Goal: Information Seeking & Learning: Learn about a topic

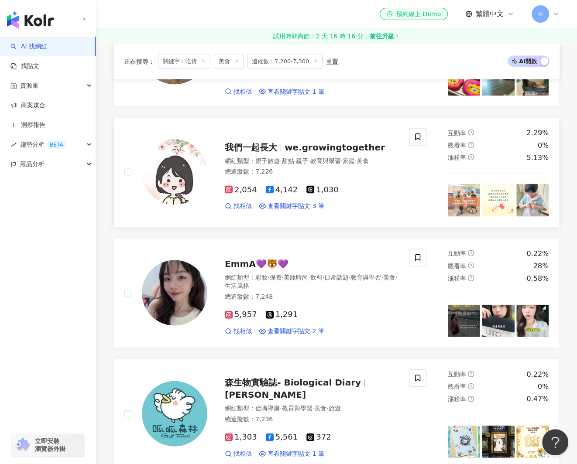
scroll to position [1004, 0]
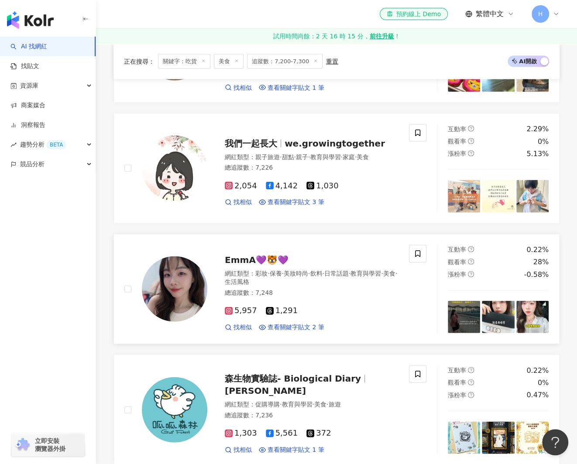
click at [242, 257] on span "EmmA💜🐯💜" at bounding box center [257, 259] width 64 height 10
click at [271, 379] on span "森生物實驗誌- Biological Diary" at bounding box center [293, 378] width 136 height 10
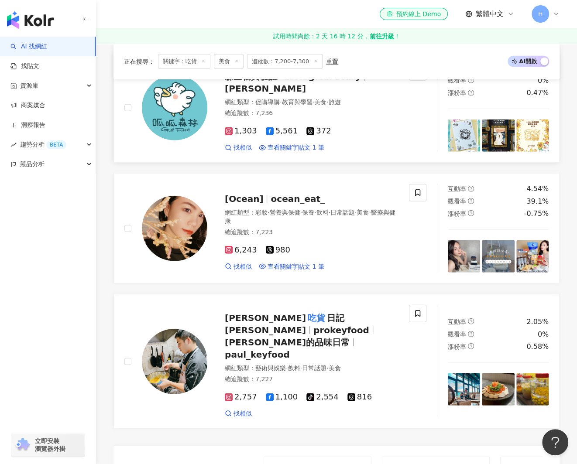
scroll to position [1353, 0]
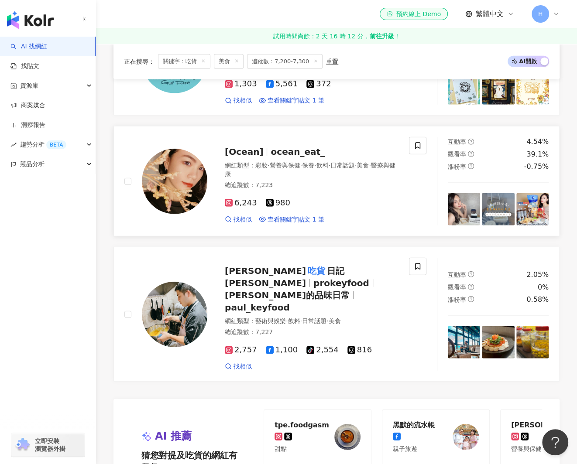
click at [275, 147] on span "ocean_eat_" at bounding box center [298, 152] width 54 height 10
click at [292, 269] on span "日記俊彥" at bounding box center [285, 277] width 120 height 23
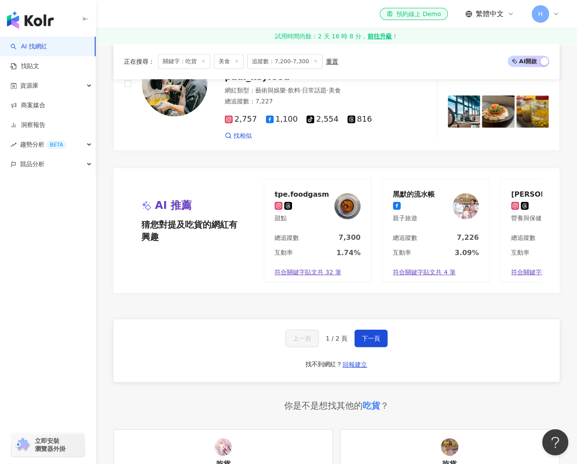
scroll to position [1614, 0]
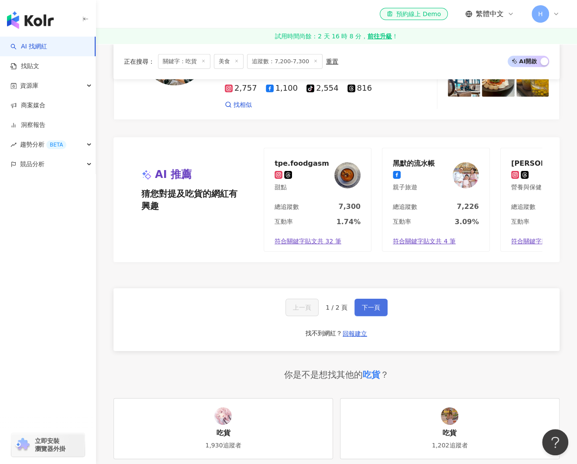
click at [374, 304] on span "下一頁" at bounding box center [371, 307] width 18 height 7
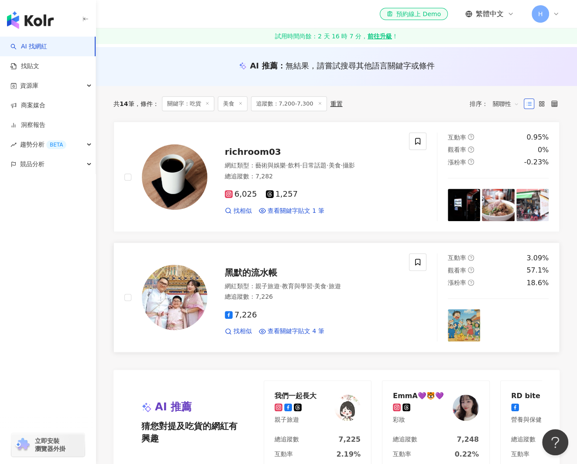
scroll to position [131, 0]
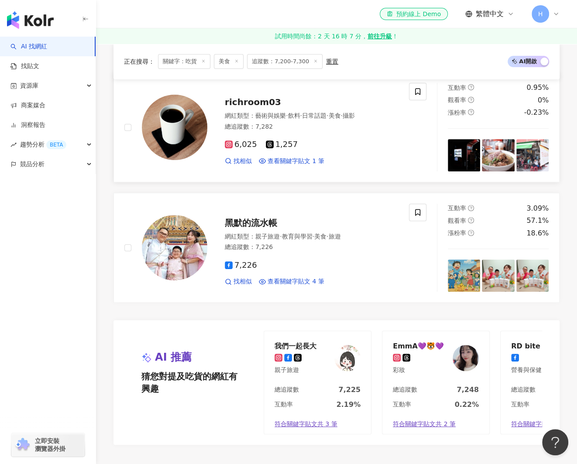
click at [270, 97] on span "richroom03" at bounding box center [253, 102] width 56 height 10
click at [263, 221] on span "黑默的流水帳" at bounding box center [251, 223] width 52 height 10
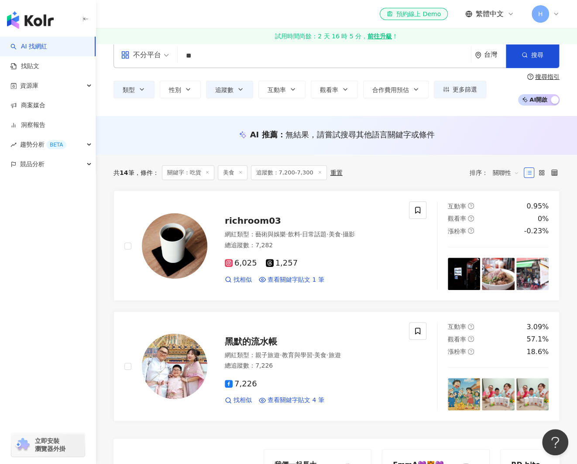
scroll to position [0, 0]
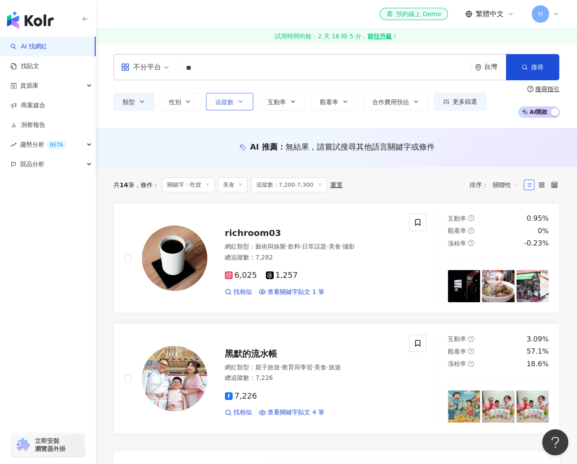
click at [240, 104] on icon "button" at bounding box center [240, 101] width 7 height 7
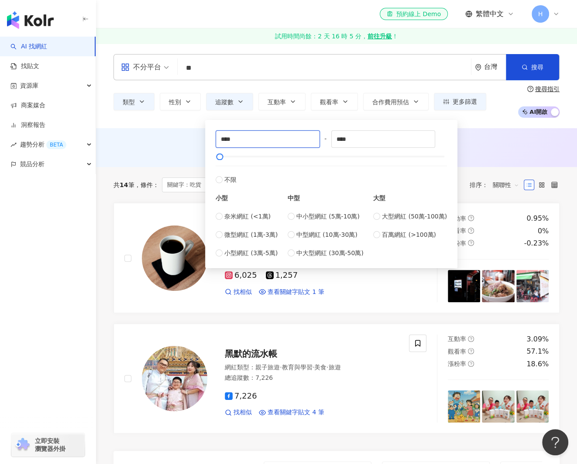
drag, startPoint x: 248, startPoint y: 141, endPoint x: 177, endPoint y: 141, distance: 70.7
type input "****"
drag, startPoint x: 341, startPoint y: 140, endPoint x: 413, endPoint y: 140, distance: 71.6
click at [413, 140] on input "****" at bounding box center [383, 139] width 103 height 17
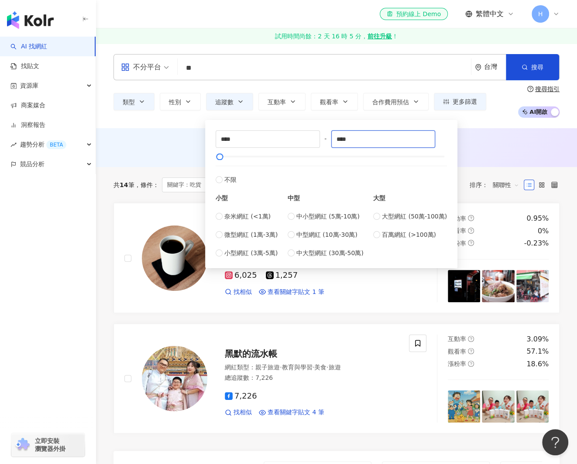
type input "****"
click at [192, 145] on div "AI 推薦 ： 無結果，請嘗試搜尋其他語言關鍵字或條件" at bounding box center [336, 146] width 446 height 11
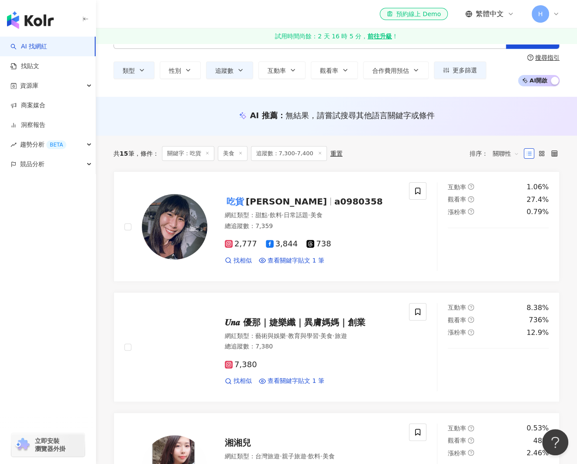
scroll to position [44, 0]
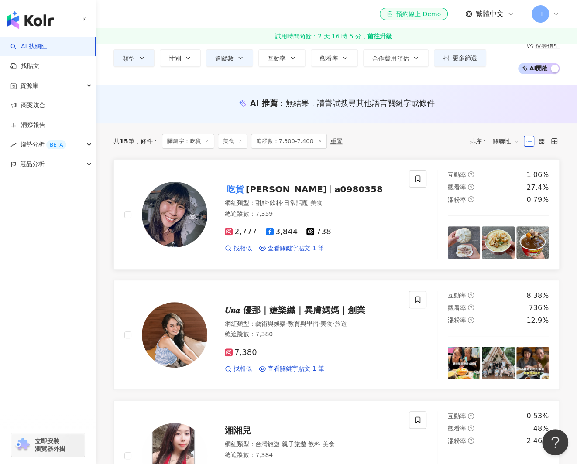
click at [334, 190] on span "a0980358" at bounding box center [358, 189] width 48 height 10
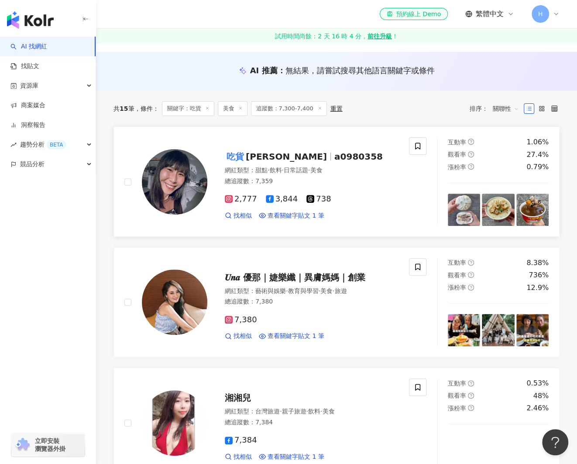
scroll to position [131, 0]
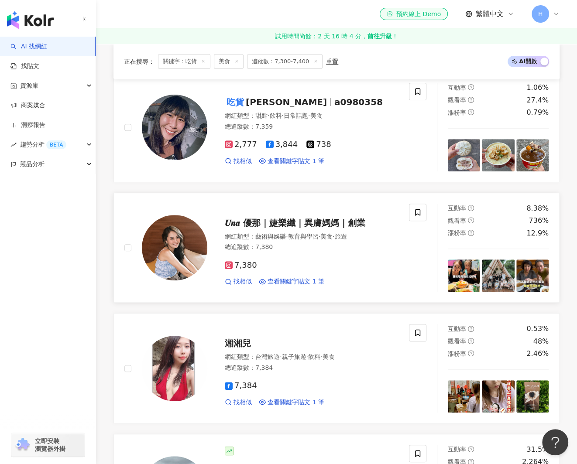
click at [252, 219] on span "𝑼𝒏𝒂 優那｜婕樂纖｜異膚媽媽｜創業" at bounding box center [295, 223] width 141 height 10
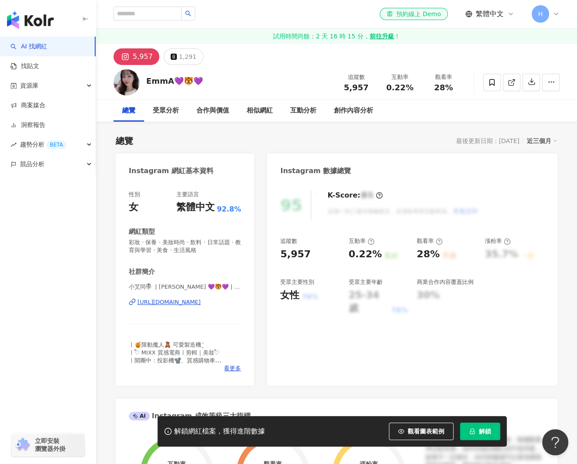
click at [201, 305] on div "[URL][DOMAIN_NAME]" at bounding box center [168, 302] width 63 height 8
drag, startPoint x: 188, startPoint y: 79, endPoint x: 147, endPoint y: 75, distance: 40.3
click at [147, 75] on div "EmmA💜🐯💜 追蹤數 5,957 互動率 0.22% 觀看率 28%" at bounding box center [336, 82] width 481 height 34
copy div "EmmA💜🐯💜"
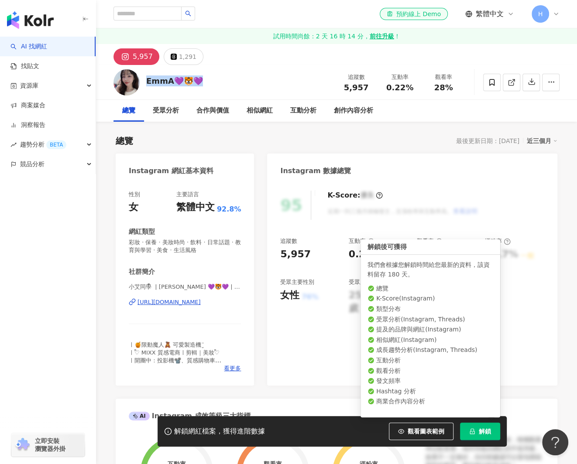
click at [483, 437] on button "解鎖" at bounding box center [480, 431] width 40 height 17
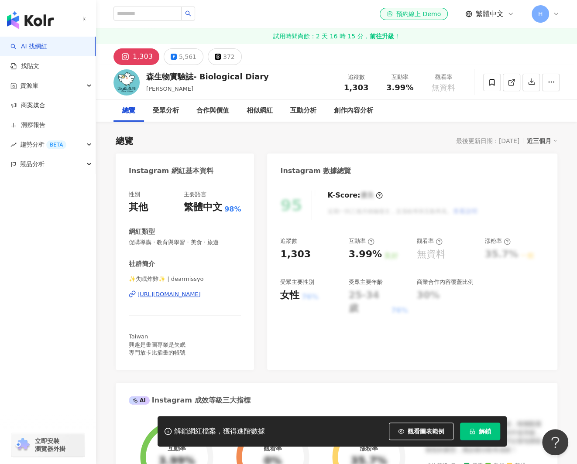
click at [201, 295] on div "https://www.instagram.com/dearmissyo/" at bounding box center [168, 295] width 63 height 8
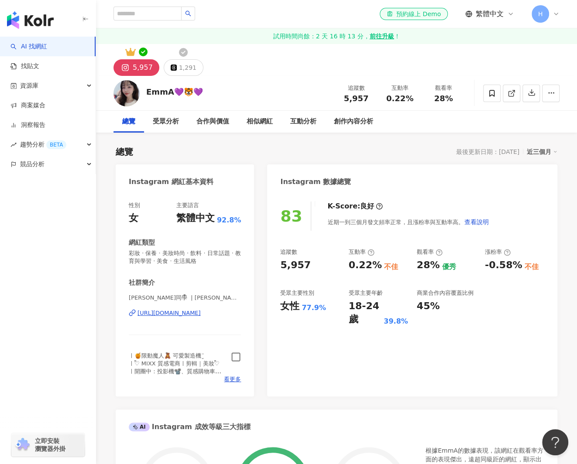
drag, startPoint x: 236, startPoint y: 355, endPoint x: 233, endPoint y: 346, distance: 9.7
click at [236, 354] on icon "button" at bounding box center [236, 357] width 10 height 10
click at [191, 68] on div "1,291" at bounding box center [187, 68] width 17 height 12
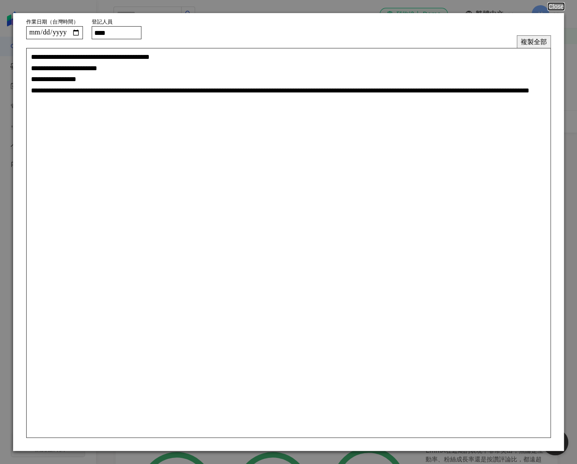
click at [534, 38] on button "複製全部" at bounding box center [534, 41] width 34 height 13
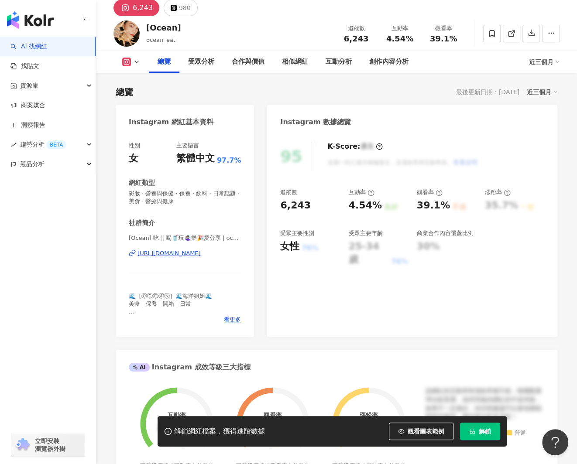
scroll to position [131, 0]
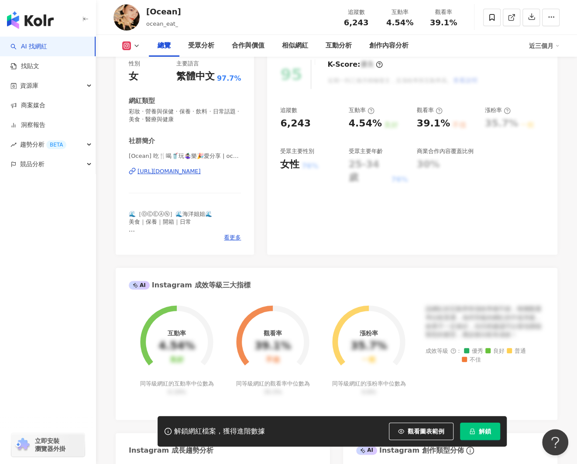
click at [201, 169] on div "[URL][DOMAIN_NAME]" at bounding box center [168, 172] width 63 height 8
click at [155, 12] on div "[Ocean] ocean_eat_ 追蹤數 6,243 互動率 4.54% 觀看率 39.1%" at bounding box center [336, 17] width 481 height 34
click at [177, 14] on div "[Ocean] ocean_eat_ 追蹤數 6,243 互動率 4.54% 觀看率 39.1%" at bounding box center [336, 17] width 481 height 34
drag, startPoint x: 180, startPoint y: 11, endPoint x: 145, endPoint y: 14, distance: 35.0
click at [145, 14] on div "[Ocean] ocean_eat_ 追蹤數 6,243 互動率 4.54% 觀看率 39.1%" at bounding box center [336, 17] width 481 height 34
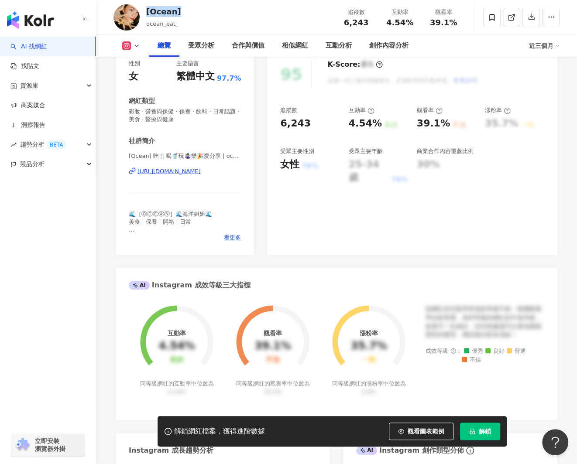
copy div "[Ocean]"
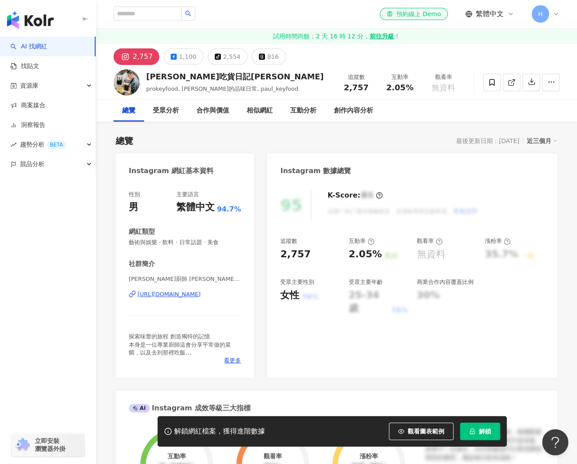
click at [173, 294] on div "https://www.instagram.com/paul_keyfood/" at bounding box center [168, 295] width 63 height 8
drag, startPoint x: 153, startPoint y: 79, endPoint x: 145, endPoint y: 77, distance: 7.5
click at [152, 79] on div "paul吃貨日記俊彥" at bounding box center [235, 76] width 178 height 11
click at [144, 79] on div "paul吃貨日記俊彥 prokeyfood, Paul的品味日常, paul_keyfood 追蹤數 2,757 互動率 2.05% 觀看率 無資料" at bounding box center [336, 82] width 481 height 34
click at [218, 76] on div "paul吃貨日記俊彥 prokeyfood, Paul的品味日常, paul_keyfood 追蹤數 2,757 互動率 2.05% 觀看率 無資料" at bounding box center [336, 82] width 481 height 34
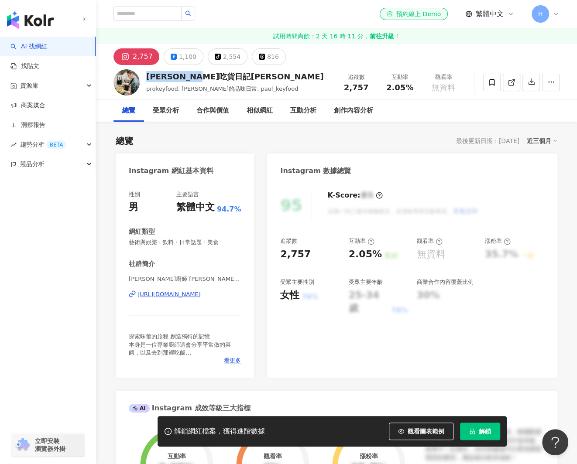
click at [479, 426] on button "解鎖" at bounding box center [480, 431] width 40 height 17
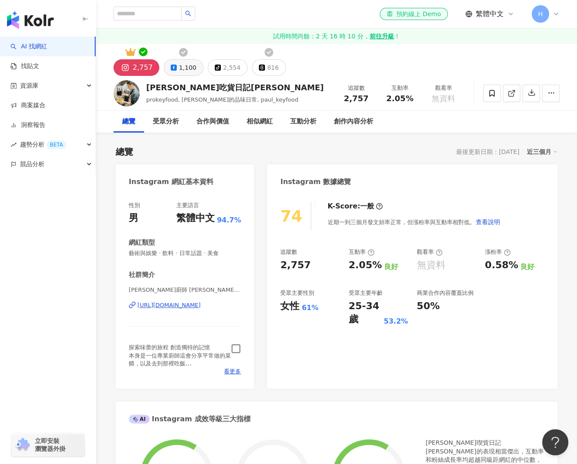
click at [169, 72] on button "1,100" at bounding box center [184, 67] width 40 height 17
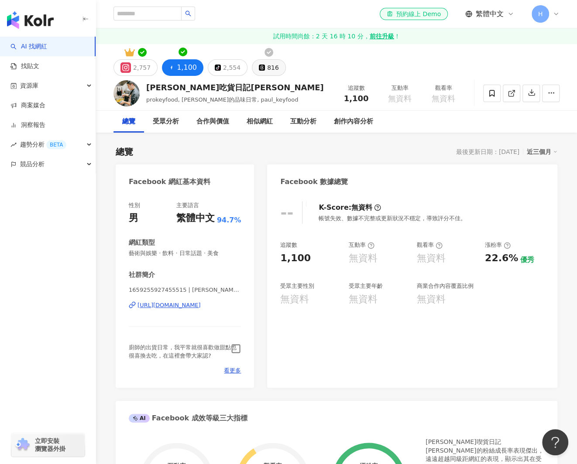
click at [270, 65] on div "816" at bounding box center [273, 68] width 12 height 12
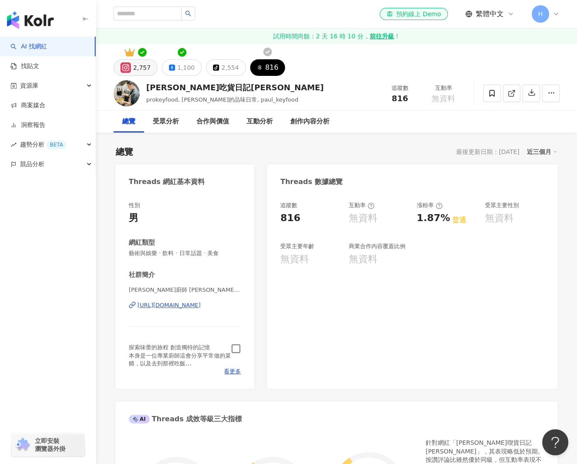
click at [145, 66] on div "2,757" at bounding box center [141, 68] width 17 height 12
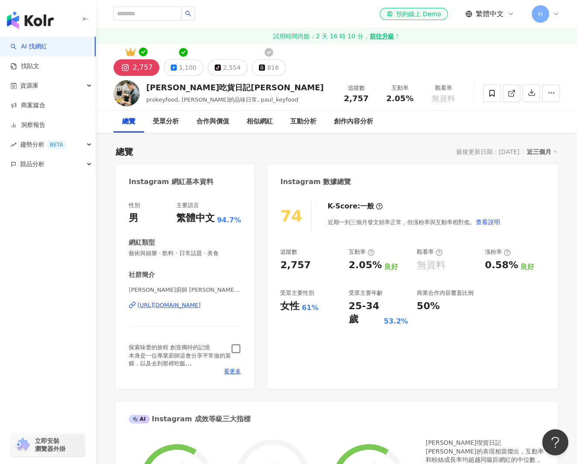
click at [239, 351] on icon "button" at bounding box center [236, 349] width 10 height 10
click at [261, 75] on button "816" at bounding box center [269, 67] width 34 height 17
click at [267, 69] on div "816" at bounding box center [273, 68] width 12 height 12
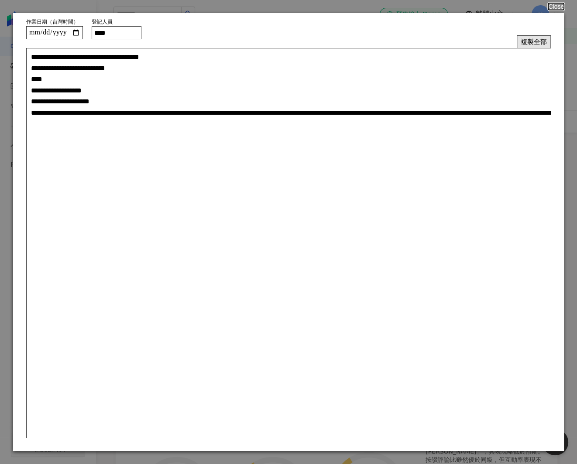
click at [522, 41] on button "複製全部" at bounding box center [534, 41] width 34 height 13
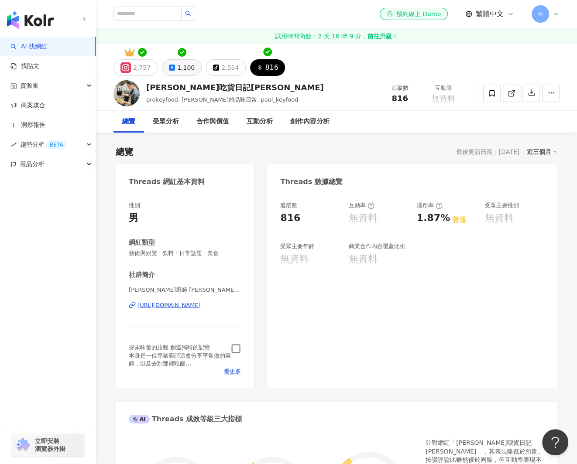
click at [180, 69] on div "1,100" at bounding box center [185, 68] width 17 height 12
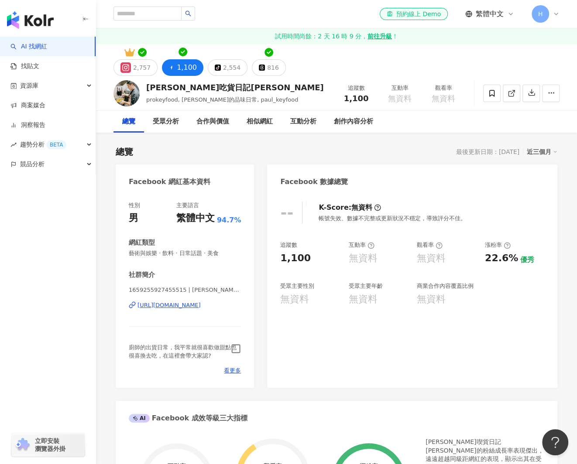
click at [196, 308] on div "https://www.facebook.com/1659255927455515" at bounding box center [168, 306] width 63 height 8
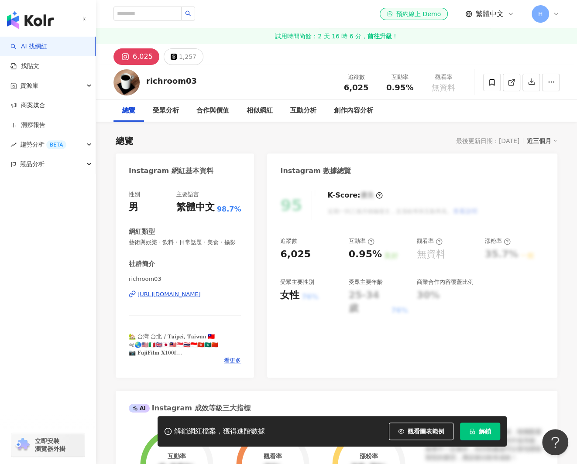
click at [192, 298] on div "[URL][DOMAIN_NAME]" at bounding box center [168, 295] width 63 height 8
drag, startPoint x: 191, startPoint y: 82, endPoint x: 146, endPoint y: 79, distance: 44.6
click at [146, 79] on div "richroom03" at bounding box center [171, 80] width 51 height 11
copy div "richroom03"
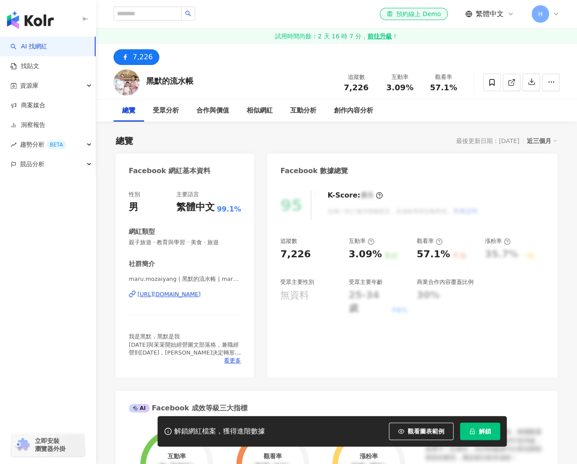
click at [201, 295] on div "https://www.facebook.com/103387292846808" at bounding box center [168, 295] width 63 height 8
drag, startPoint x: 180, startPoint y: 82, endPoint x: 141, endPoint y: 83, distance: 38.4
click at [141, 83] on div "黑默的流水帳 追蹤數 7,226 互動率 3.09% 觀看率 57.1%" at bounding box center [336, 82] width 481 height 34
copy div "黑默的流水帳"
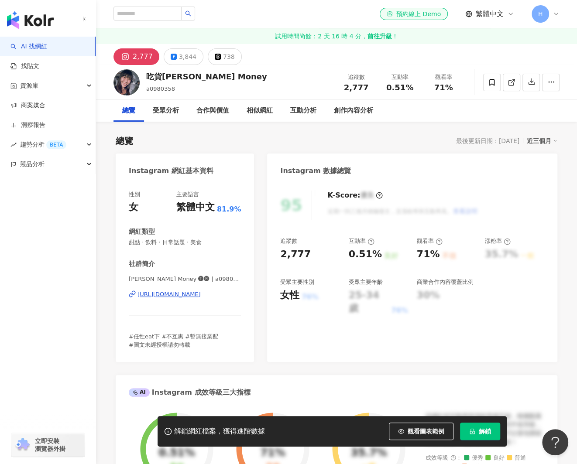
click at [144, 81] on div "吃貨Chen Money a0980358 追蹤數 2,777 互動率 0.51% 觀看率 71%" at bounding box center [336, 82] width 481 height 34
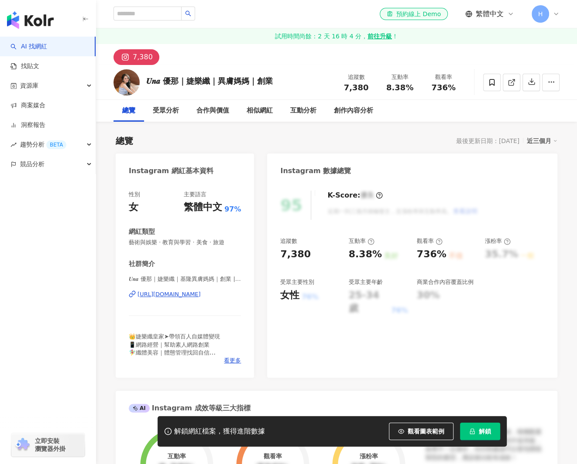
click at [201, 296] on div "[URL][DOMAIN_NAME]" at bounding box center [168, 295] width 63 height 8
drag, startPoint x: 281, startPoint y: 78, endPoint x: 146, endPoint y: 82, distance: 135.3
click at [146, 82] on div "𝑼𝒏𝒂 優那｜婕樂纖｜異膚媽媽｜創業 追蹤數 7,380 互動率 8.38% 觀看率 736%" at bounding box center [336, 82] width 481 height 34
copy div "𝑼𝒏𝒂 優那｜婕樂纖｜異膚媽媽｜創業"
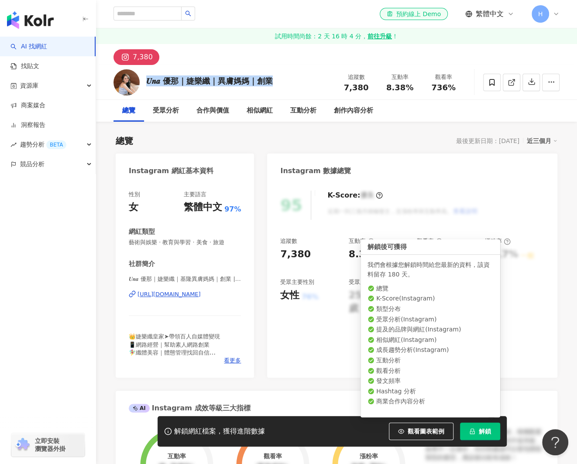
click at [480, 428] on span "解鎖" at bounding box center [485, 431] width 12 height 7
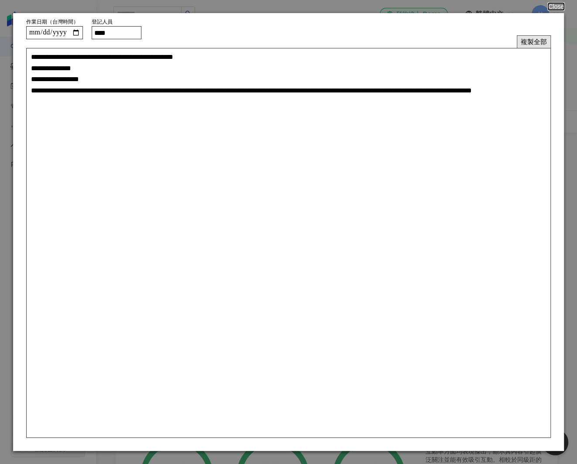
click at [531, 42] on button "複製全部" at bounding box center [534, 41] width 34 height 13
